Goal: Information Seeking & Learning: Learn about a topic

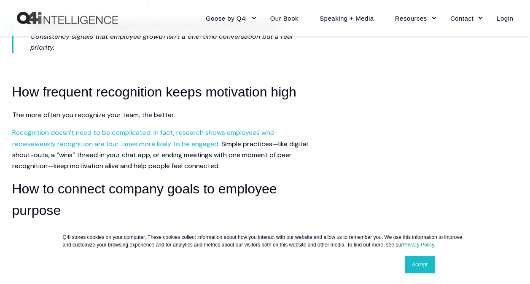
scroll to position [632, 0]
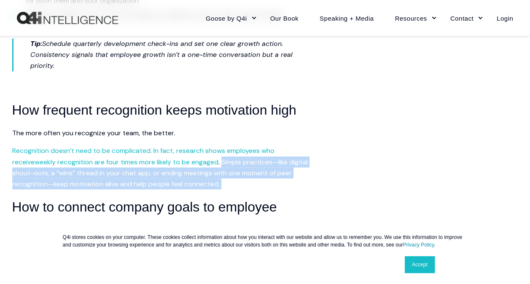
drag, startPoint x: 201, startPoint y: 139, endPoint x: 198, endPoint y: 162, distance: 23.3
click at [198, 162] on p "Recognition doesn’t need to be complicated. In fact, research shows employees w…" at bounding box center [163, 167] width 303 height 44
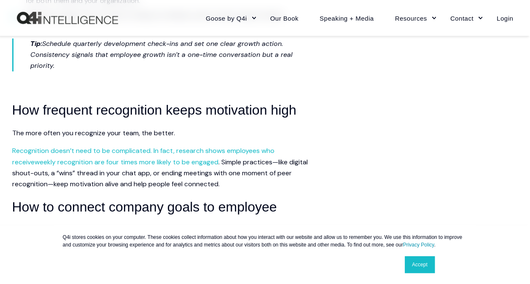
click at [324, 191] on main "Share article Link copied Summary Employee engagement is slipping, with only 31…" at bounding box center [265, 229] width 506 height 1264
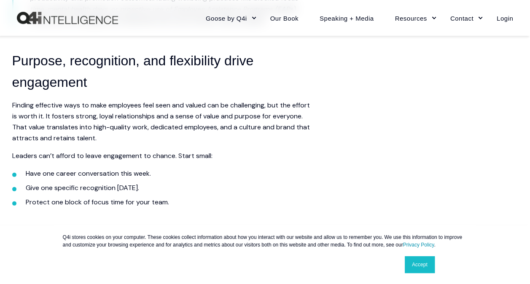
scroll to position [1137, 0]
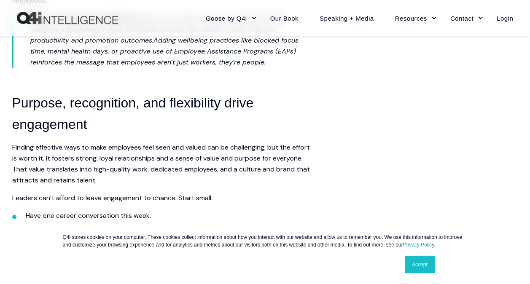
click at [160, 210] on li "Have one career conversation this week." at bounding box center [171, 215] width 290 height 11
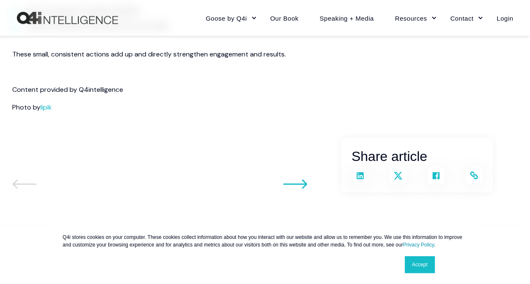
scroll to position [1306, 0]
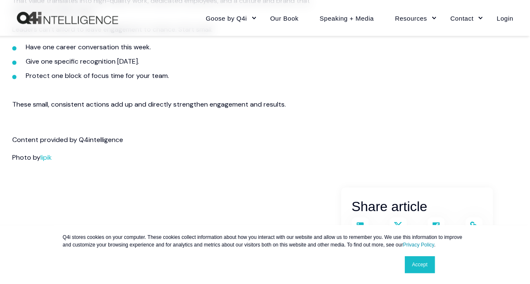
click at [300, 229] on icon at bounding box center [295, 234] width 24 height 10
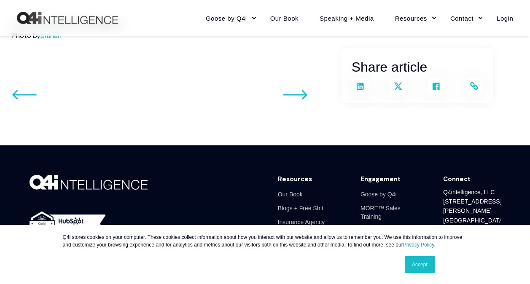
scroll to position [1348, 0]
